Goal: Task Accomplishment & Management: Manage account settings

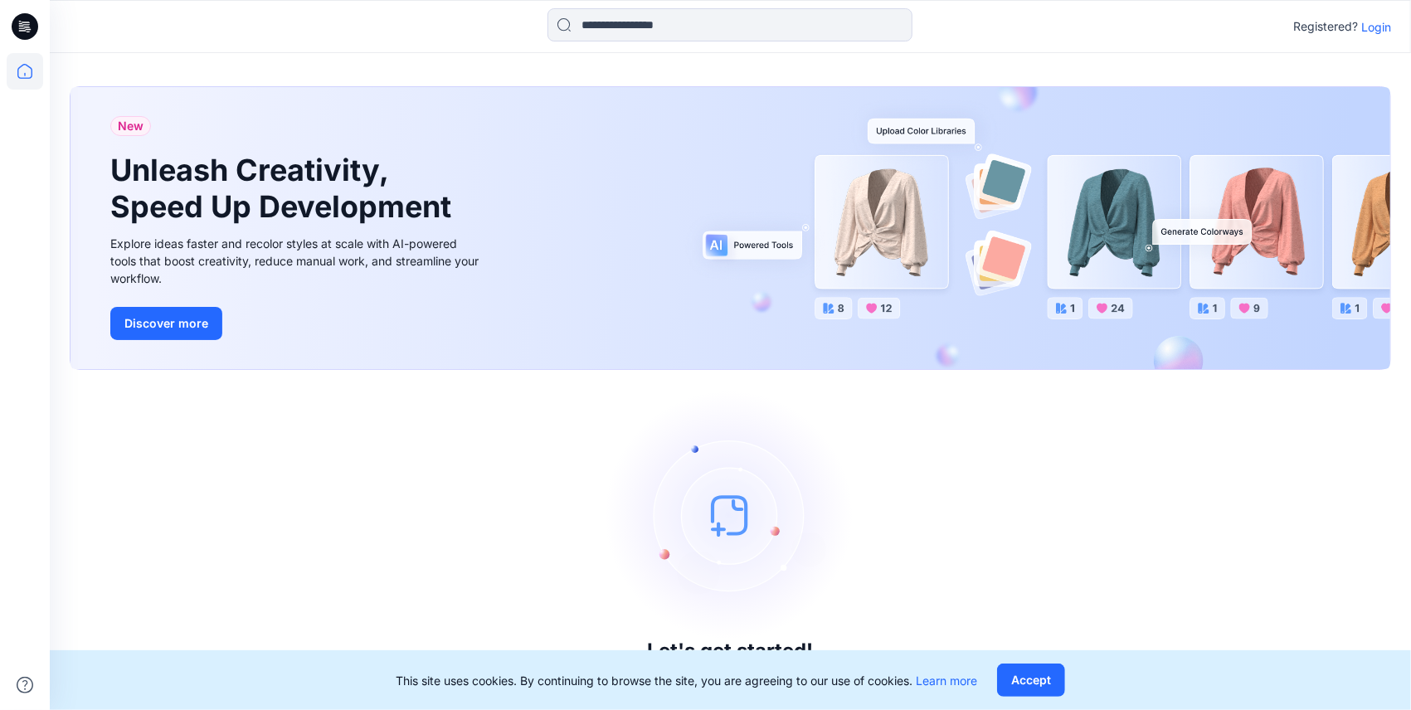
click at [792, 441] on img at bounding box center [730, 515] width 249 height 249
click at [1366, 24] on p "Login" at bounding box center [1376, 26] width 30 height 17
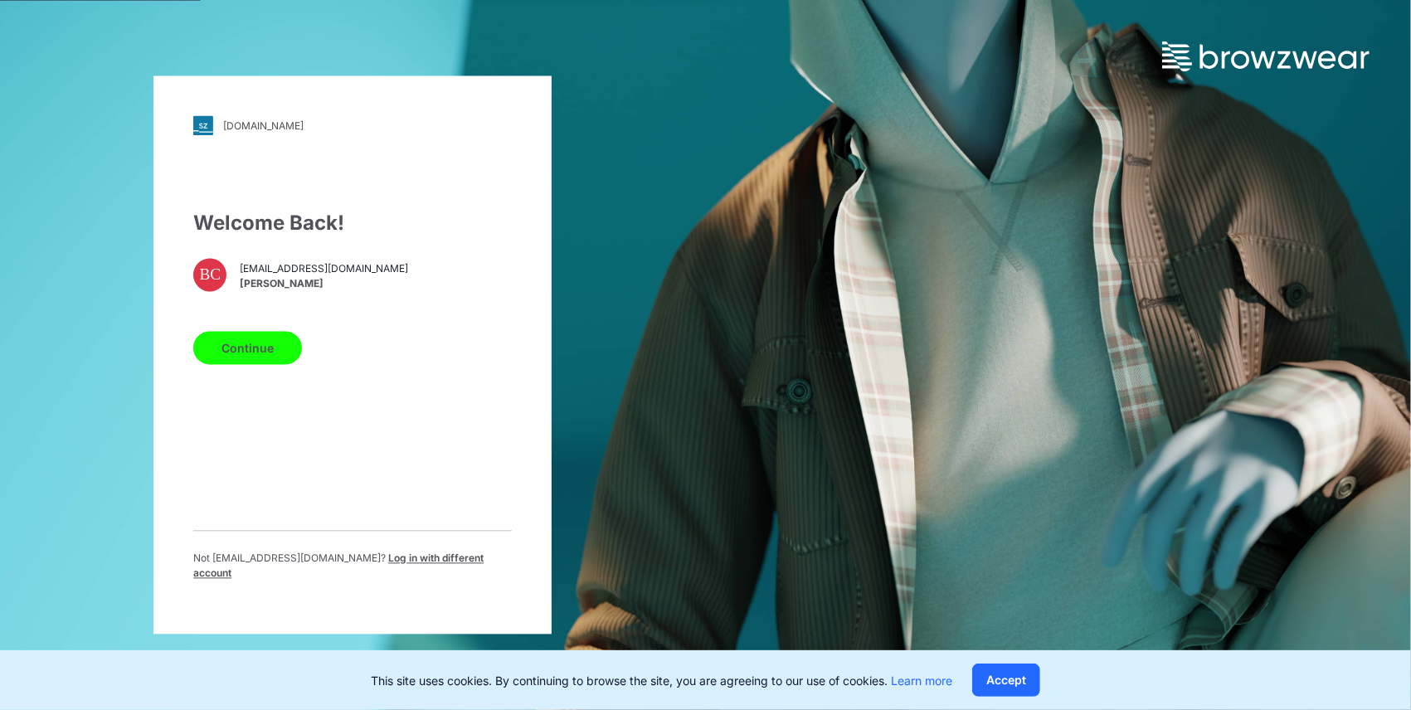
click at [239, 359] on button "Continue" at bounding box center [247, 348] width 109 height 33
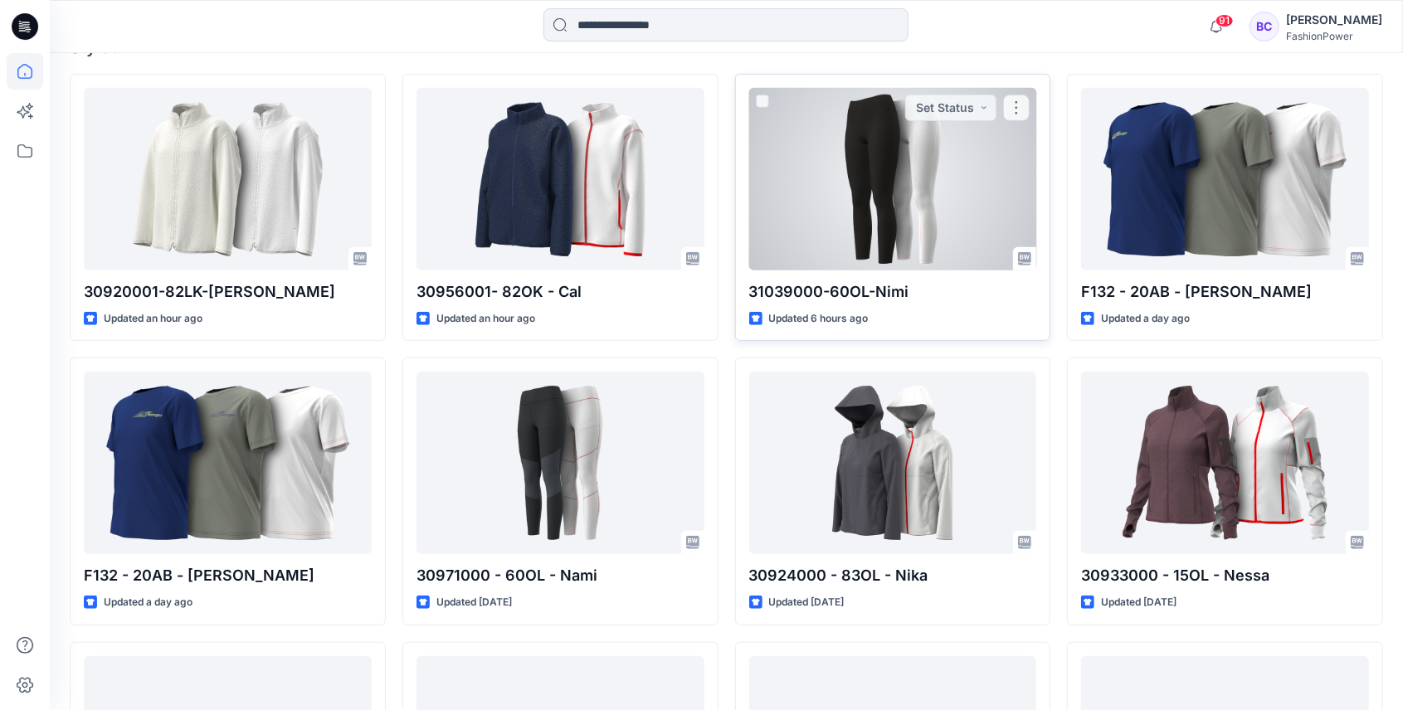
scroll to position [33, 0]
